Goal: Find specific page/section: Find specific page/section

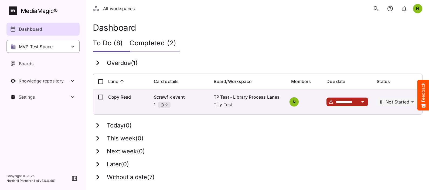
click at [37, 47] on p "MVP Test Space" at bounding box center [36, 46] width 34 height 6
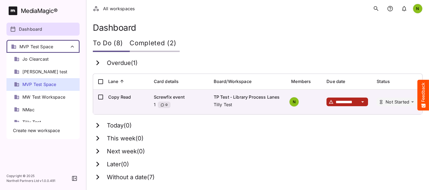
click at [34, 85] on span "MVP Test Space" at bounding box center [39, 84] width 34 height 6
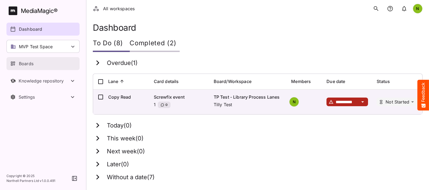
click at [38, 64] on div "Boards" at bounding box center [43, 63] width 66 height 6
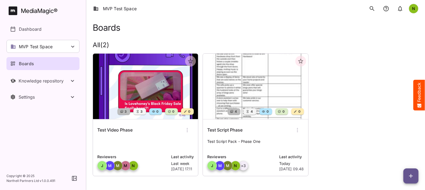
click at [259, 93] on img at bounding box center [255, 87] width 105 height 66
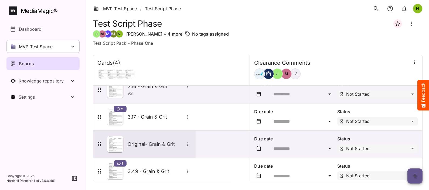
scroll to position [17, 0]
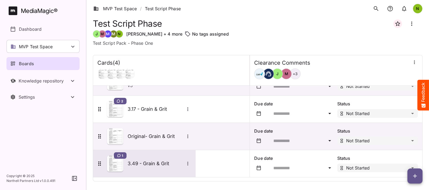
click at [160, 164] on h5 "3.49 - Grain & Grit" at bounding box center [156, 164] width 57 height 6
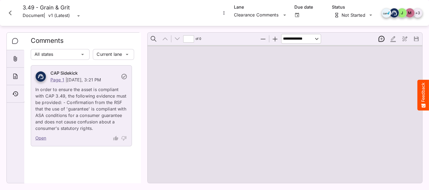
type input "*"
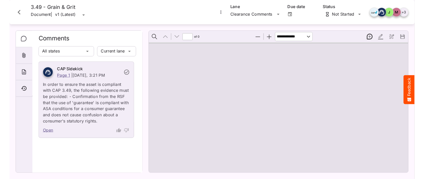
scroll to position [46, 0]
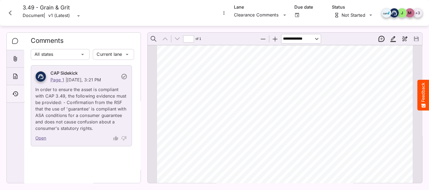
click at [15, 92] on icon "Timeline" at bounding box center [15, 93] width 6 height 5
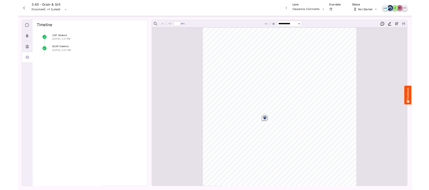
scroll to position [0, 0]
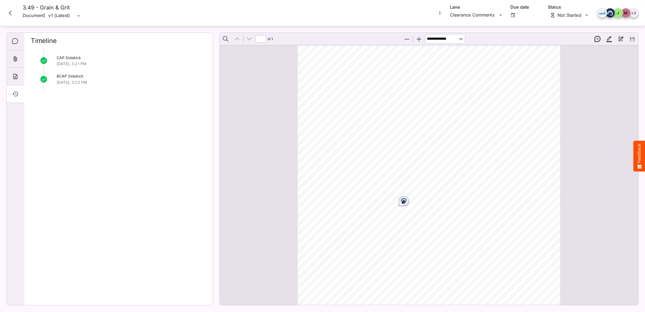
click at [9, 11] on icon "Close card" at bounding box center [10, 13] width 10 height 10
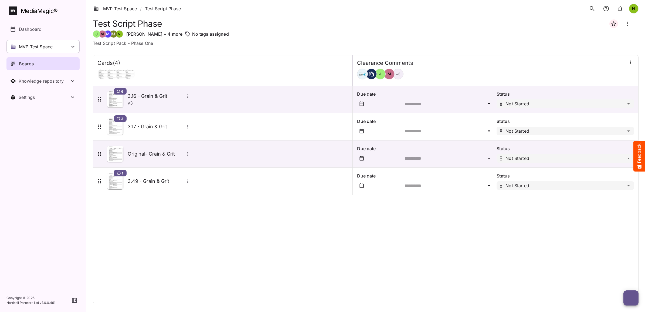
click at [429, 112] on div "Due date Status Not Started" at bounding box center [494, 125] width 288 height 28
